Goal: Task Accomplishment & Management: Manage account settings

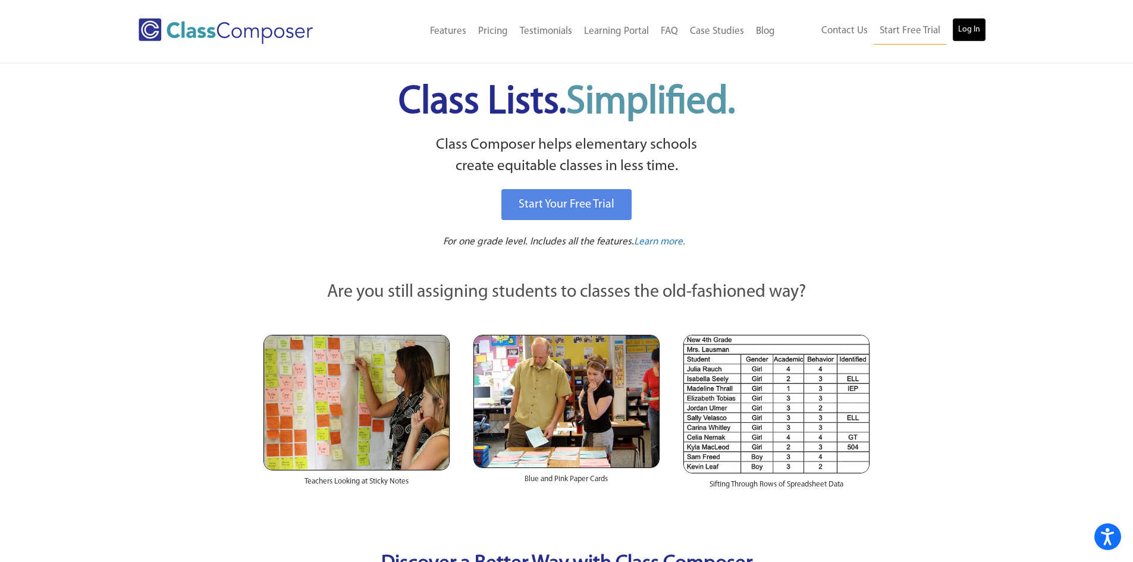
click at [966, 31] on link "Log In" at bounding box center [969, 30] width 34 height 24
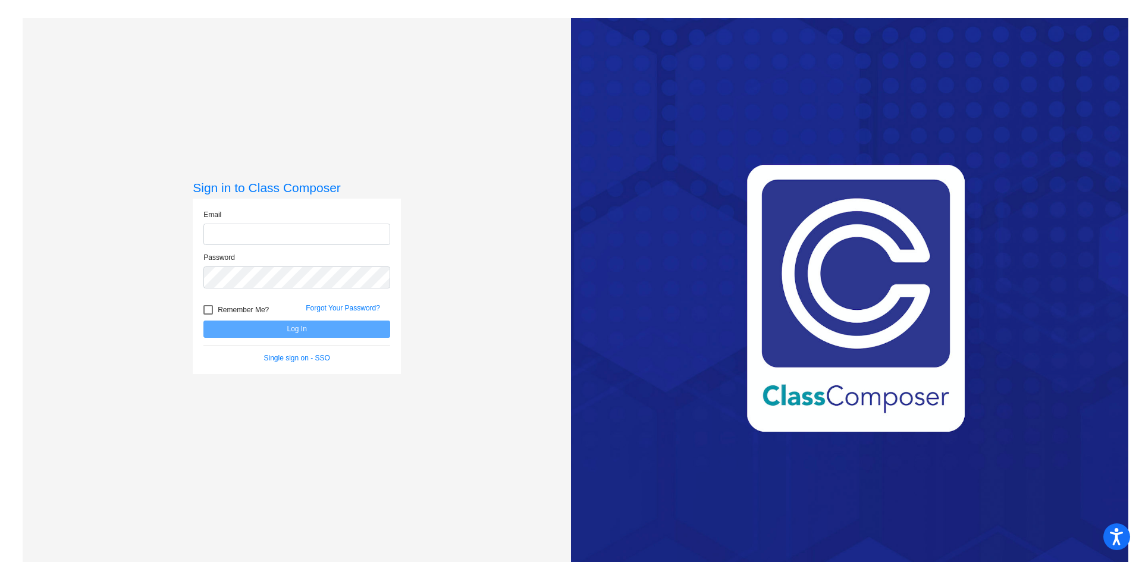
click at [257, 237] on input "email" at bounding box center [296, 235] width 187 height 22
type input "[EMAIL_ADDRESS][DOMAIN_NAME]"
click at [203, 321] on button "Log In" at bounding box center [296, 329] width 187 height 17
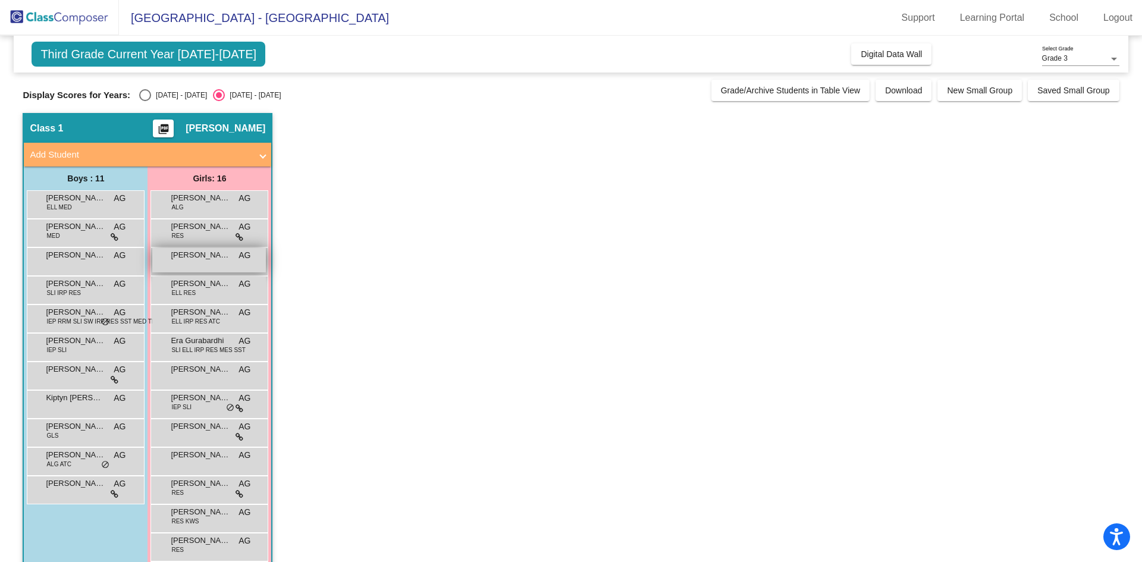
click at [210, 262] on div "Beebe Kotowski AG lock do_not_disturb_alt" at bounding box center [209, 260] width 114 height 24
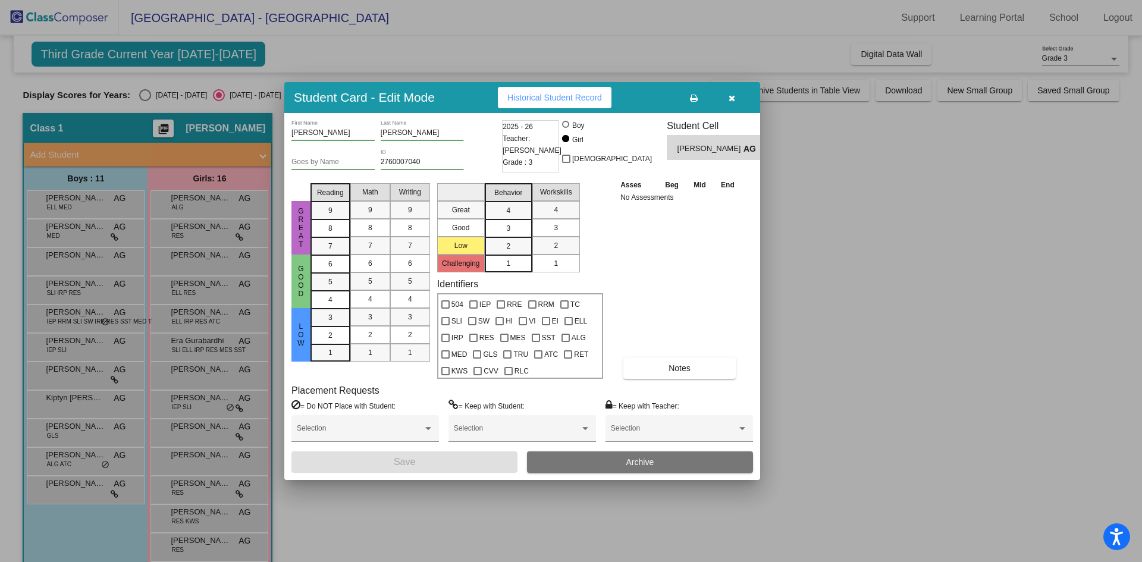
click at [142, 93] on div at bounding box center [571, 281] width 1142 height 562
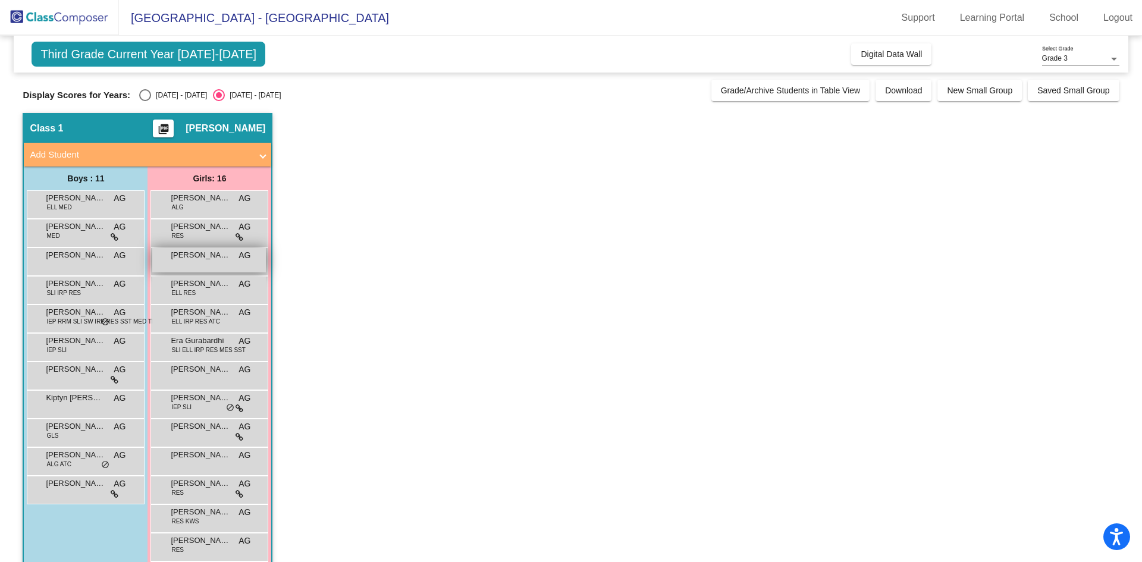
click at [202, 264] on div "Beebe Kotowski AG lock do_not_disturb_alt" at bounding box center [209, 260] width 114 height 24
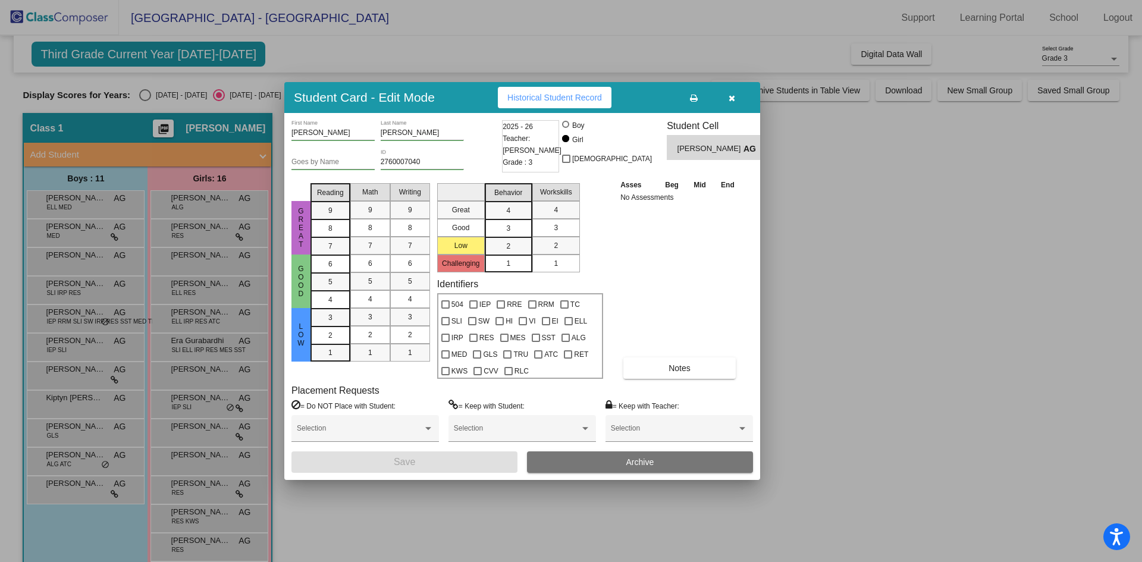
drag, startPoint x: 728, startPoint y: 98, endPoint x: 653, endPoint y: 99, distance: 74.9
click at [726, 98] on button "button" at bounding box center [731, 97] width 38 height 21
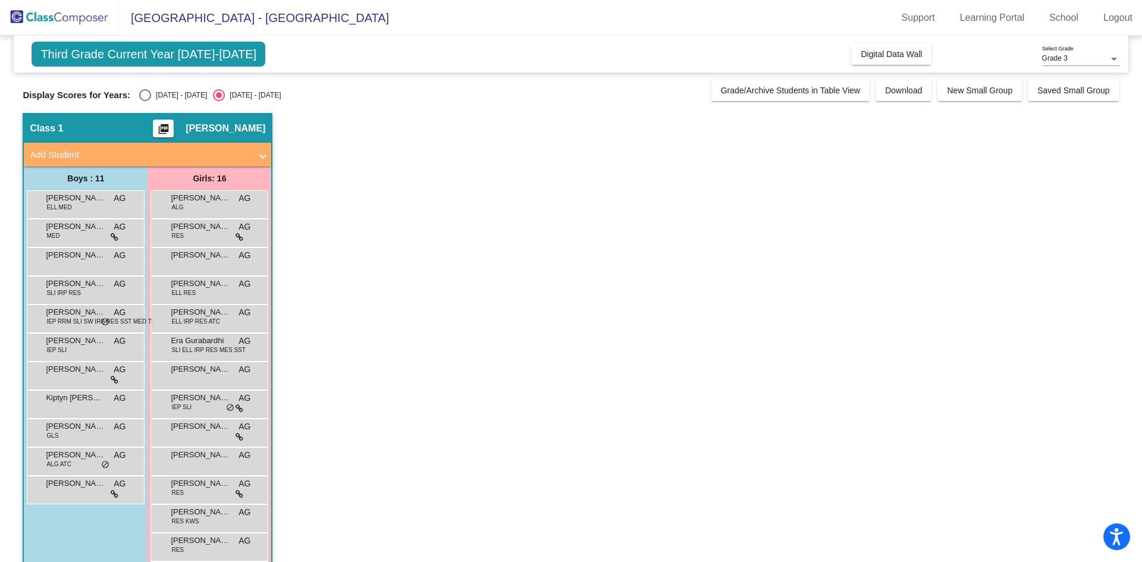
click at [145, 95] on div "Select an option" at bounding box center [145, 95] width 0 height 0
click at [145, 101] on input "2024 - 2025" at bounding box center [145, 101] width 1 height 1
radio input "true"
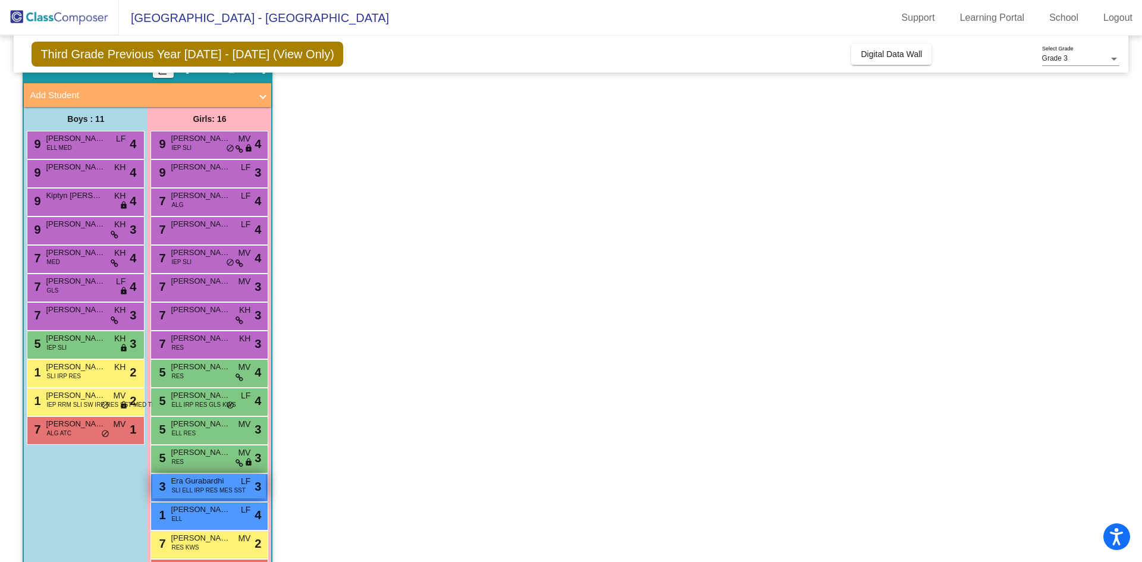
scroll to position [104, 0]
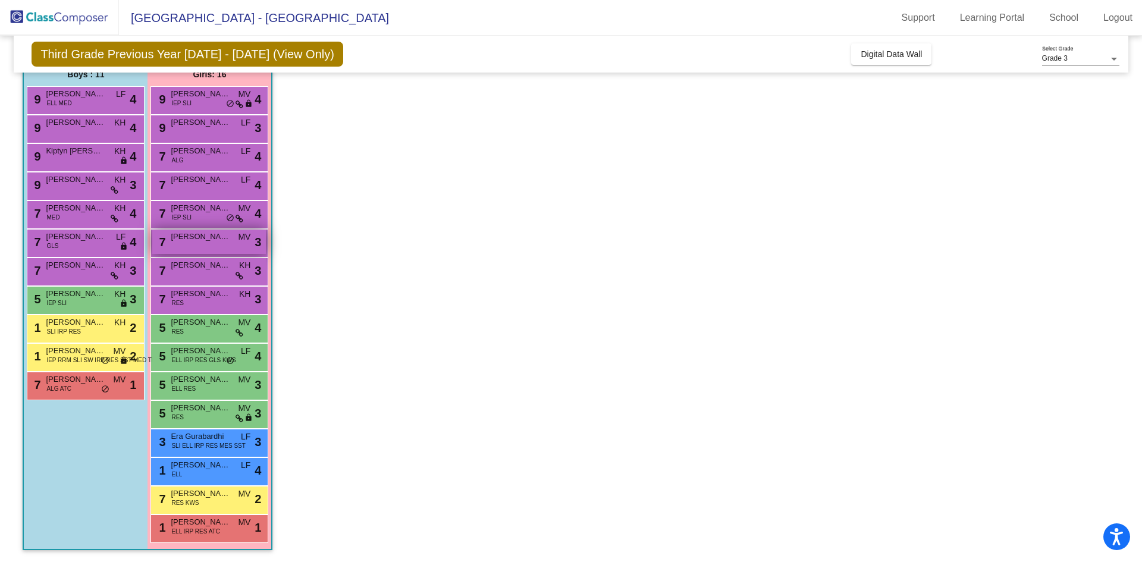
click at [203, 244] on div "7 Beebe Kotowski MV lock do_not_disturb_alt 3" at bounding box center [209, 242] width 114 height 24
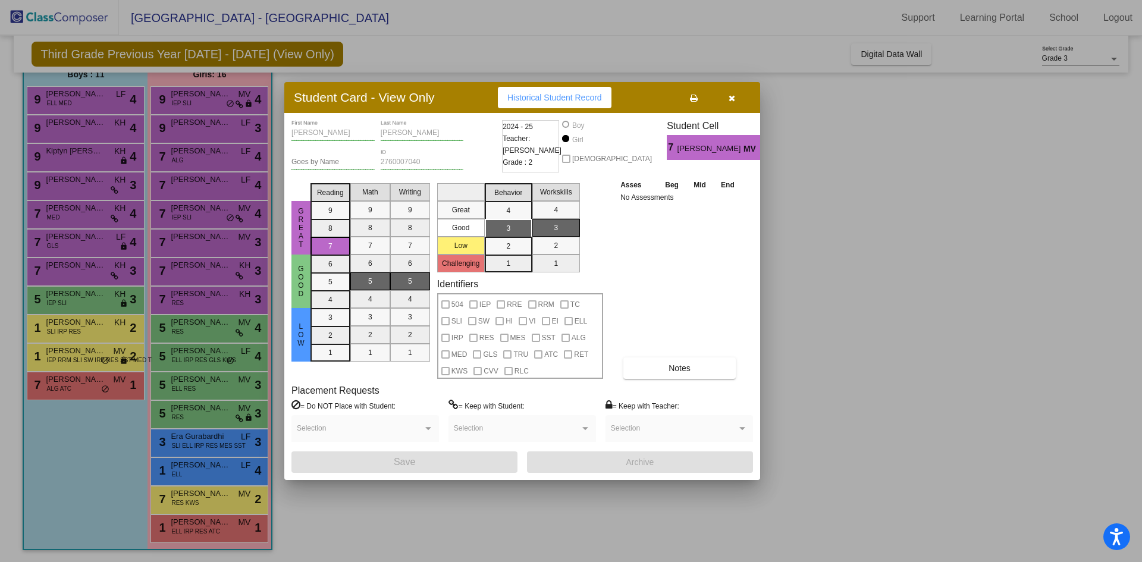
click at [733, 99] on icon "button" at bounding box center [731, 98] width 7 height 8
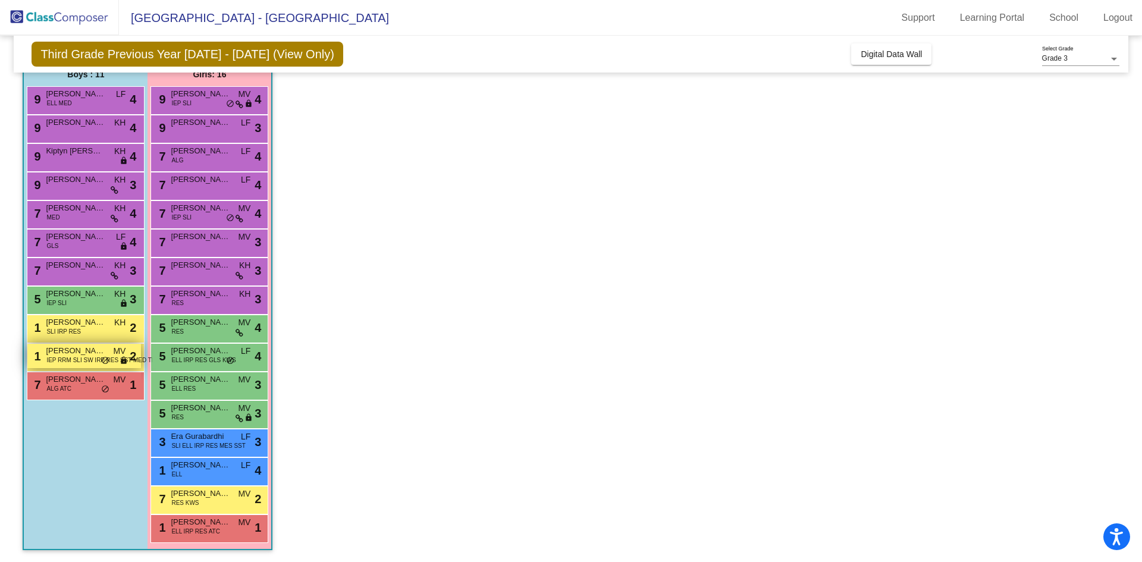
scroll to position [0, 0]
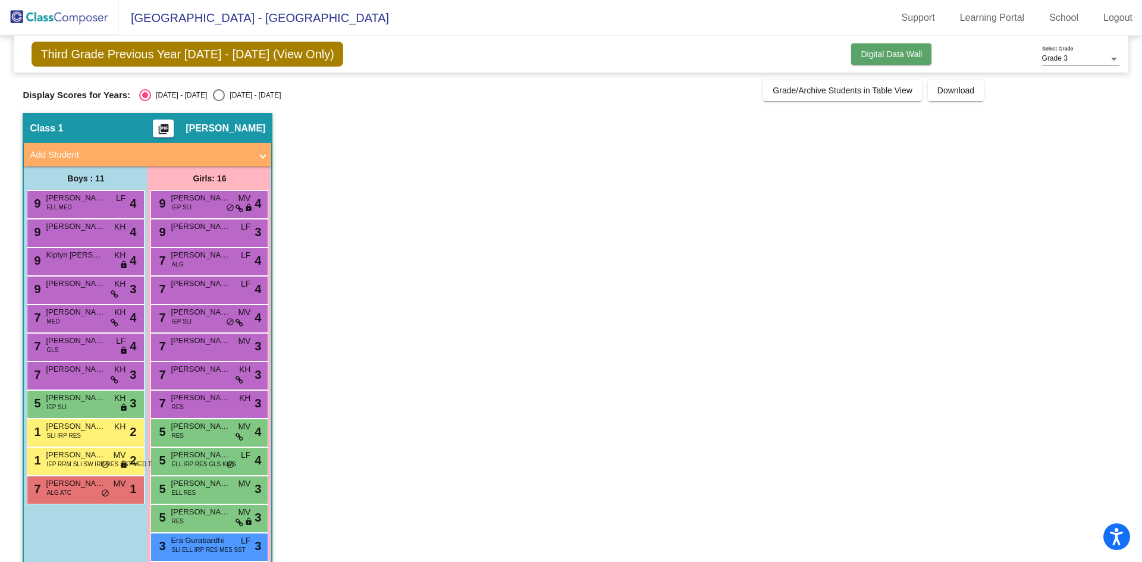
click at [860, 55] on span "Digital Data Wall" at bounding box center [890, 54] width 61 height 10
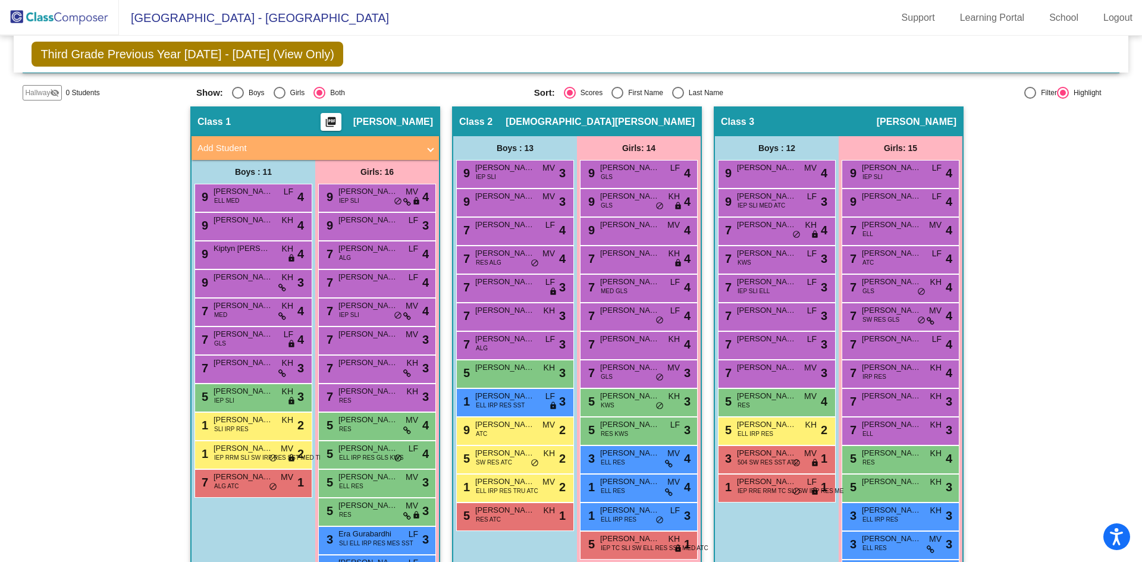
scroll to position [276, 0]
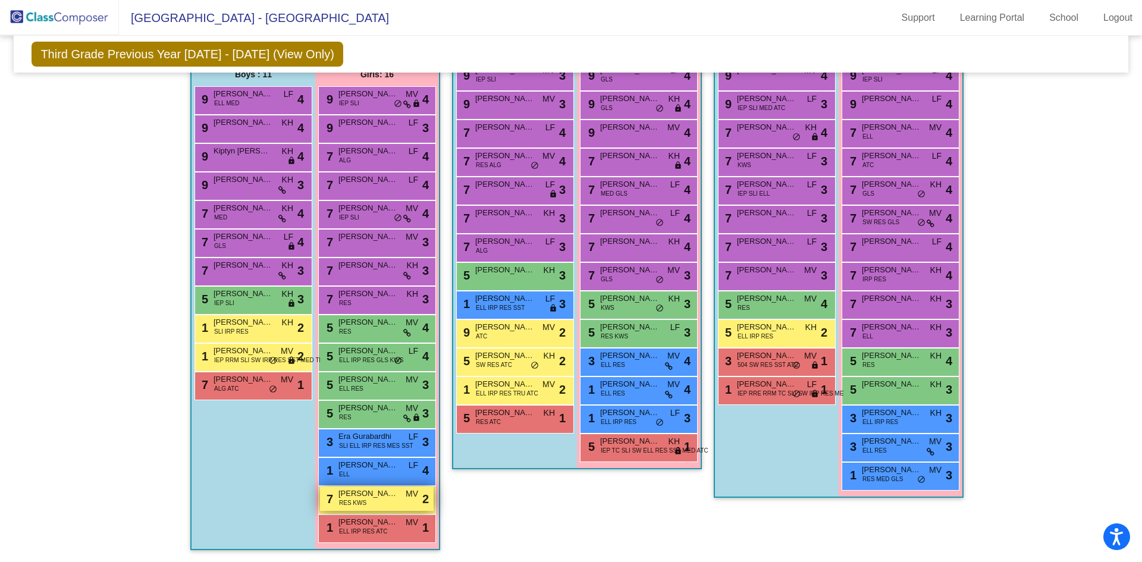
click at [369, 497] on span "Mihaela Ristovski" at bounding box center [367, 494] width 59 height 12
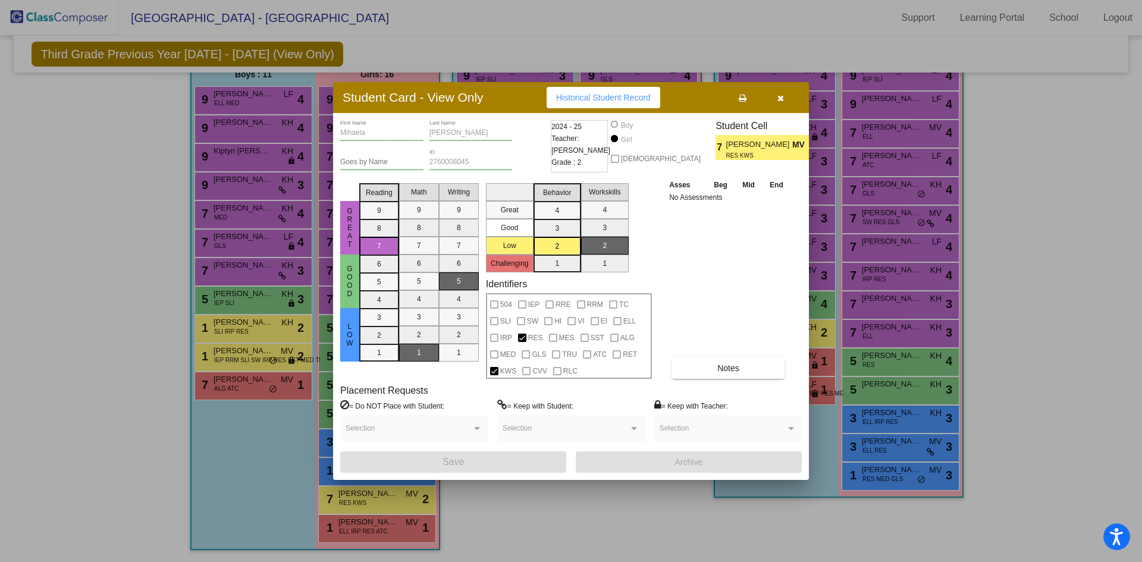
click at [780, 100] on icon "button" at bounding box center [780, 98] width 7 height 8
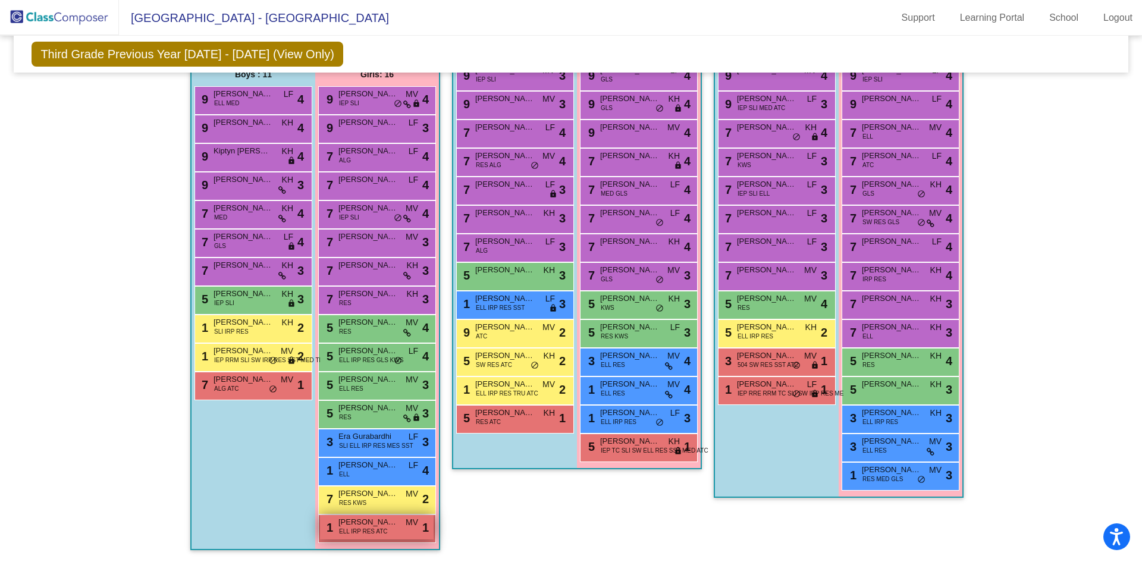
click at [348, 527] on span "ELL IRP RES ATC" at bounding box center [363, 531] width 49 height 9
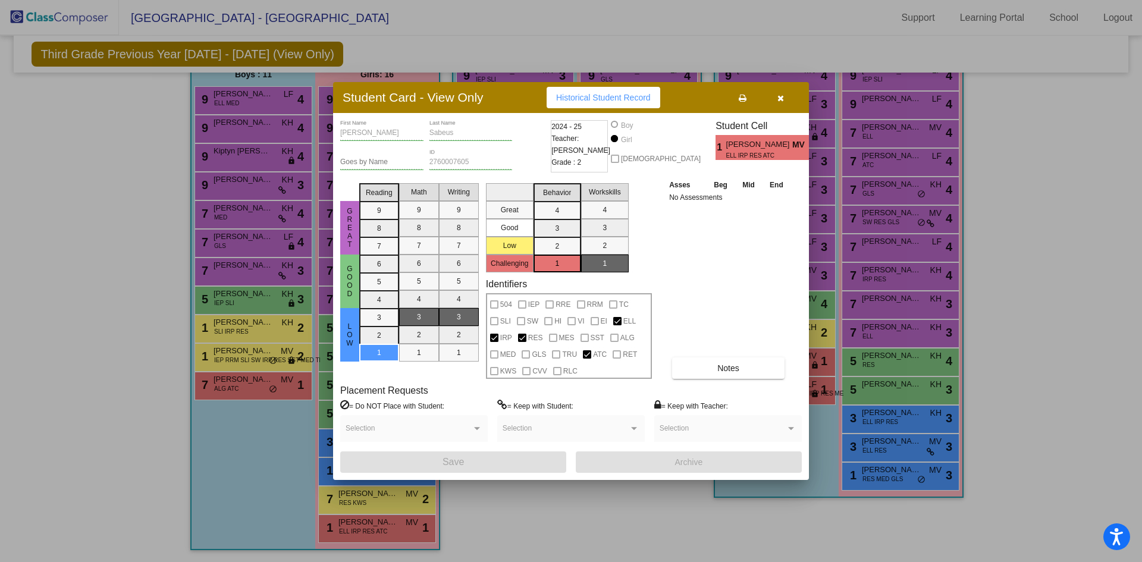
click at [780, 98] on icon "button" at bounding box center [780, 98] width 7 height 8
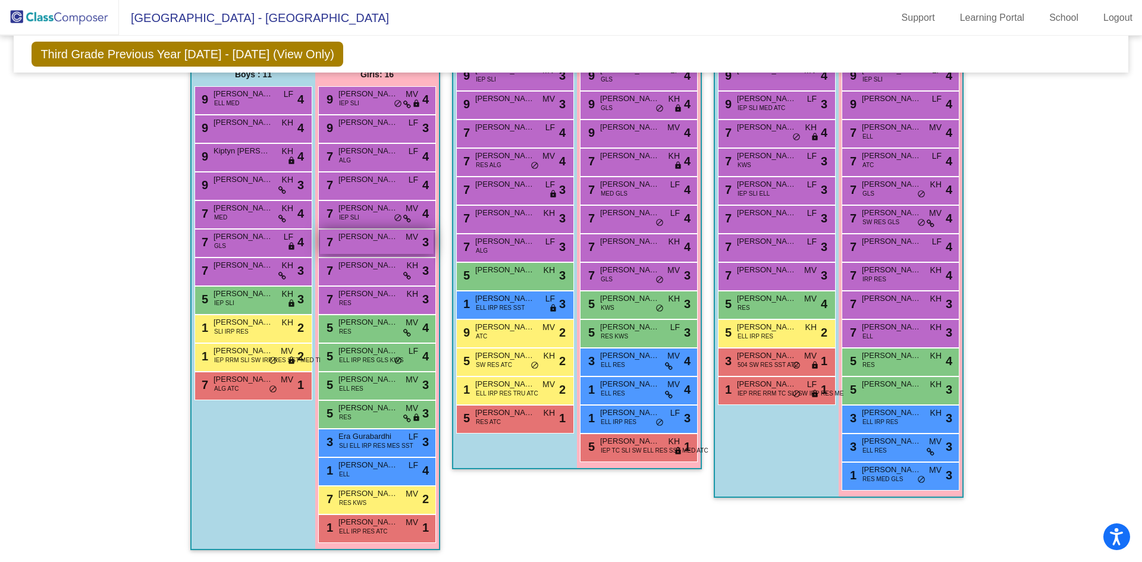
click at [382, 243] on div "7 Beebe Kotowski MV lock do_not_disturb_alt 3" at bounding box center [377, 242] width 114 height 24
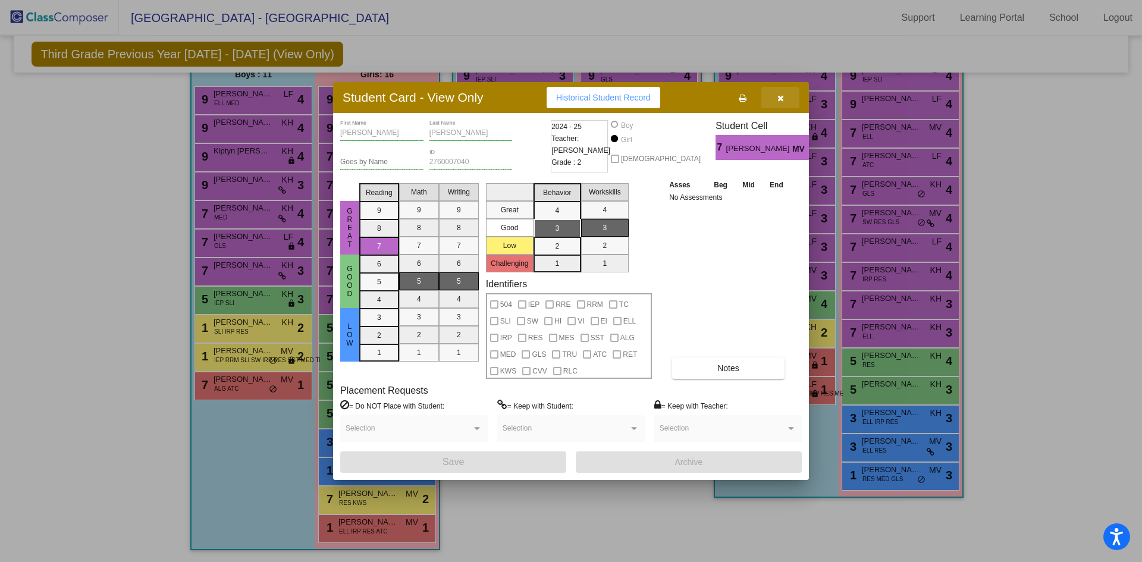
click at [783, 98] on icon "button" at bounding box center [780, 98] width 7 height 8
